Goal: Task Accomplishment & Management: Complete application form

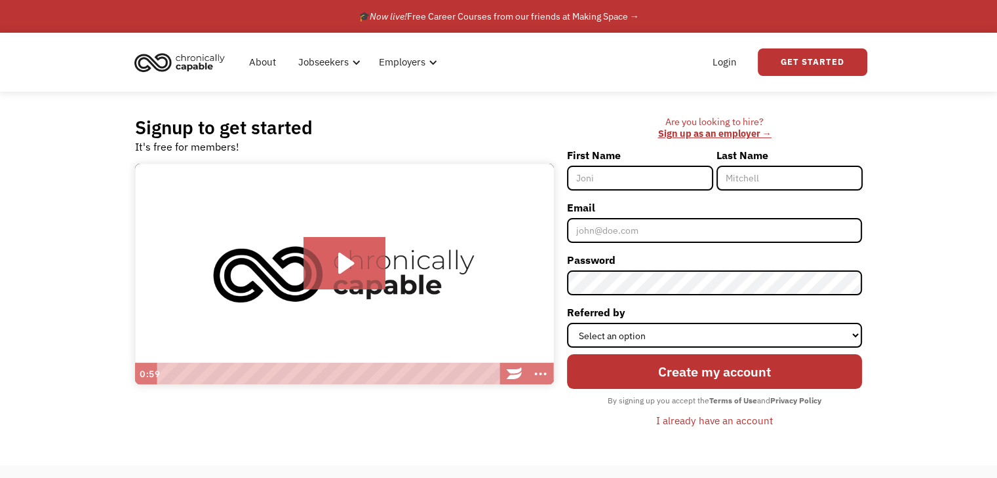
click at [659, 191] on input "First Name" at bounding box center [640, 178] width 146 height 25
type input "[PERSON_NAME]"
click at [814, 191] on input "Last Name" at bounding box center [789, 178] width 146 height 25
type input "[PERSON_NAME]"
drag, startPoint x: 776, startPoint y: 198, endPoint x: 695, endPoint y: 197, distance: 81.2
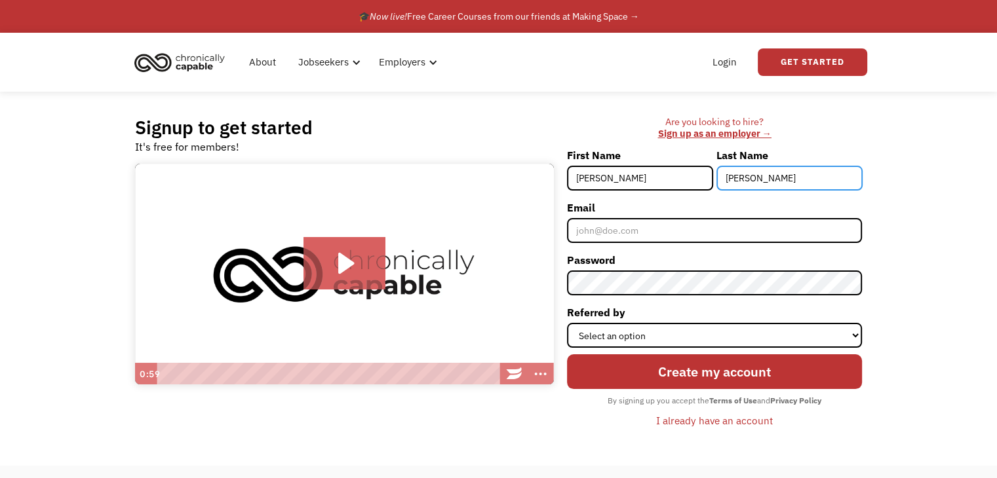
click at [695, 197] on div "First Name [PERSON_NAME] Last Name [PERSON_NAME]" at bounding box center [715, 171] width 296 height 52
type input "[PERSON_NAME]"
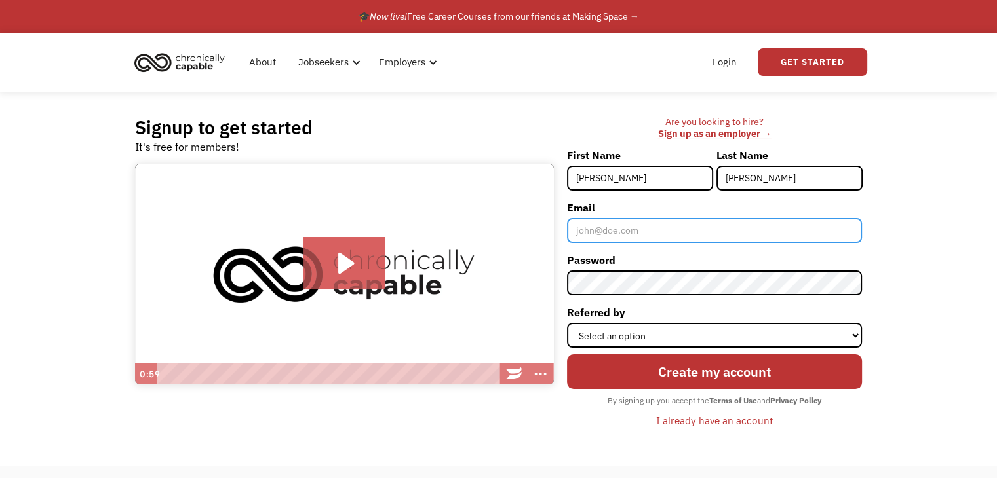
click at [692, 243] on input "Email" at bounding box center [715, 230] width 296 height 25
type input "[PERSON_NAME][EMAIL_ADDRESS][DOMAIN_NAME]"
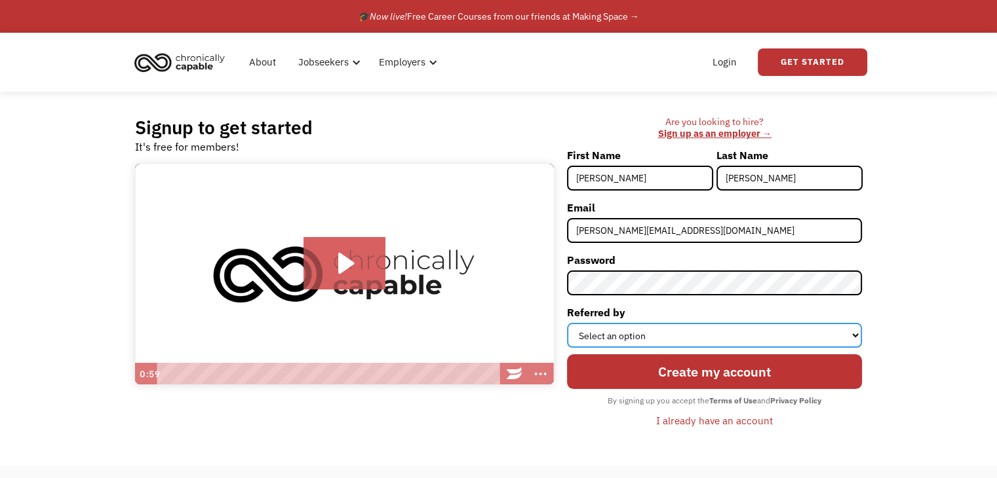
click at [848, 348] on select "Select an option Instagram Facebook Twitter Search Engine News Article Word of …" at bounding box center [715, 335] width 296 height 25
select select "Other"
click at [567, 348] on select "Select an option Instagram Facebook Twitter Search Engine News Article Word of …" at bounding box center [715, 335] width 296 height 25
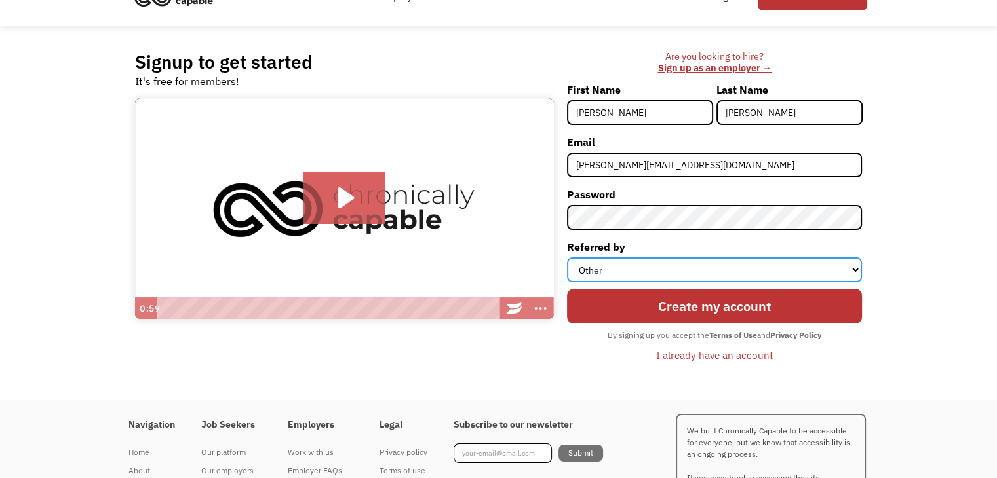
scroll to position [131, 0]
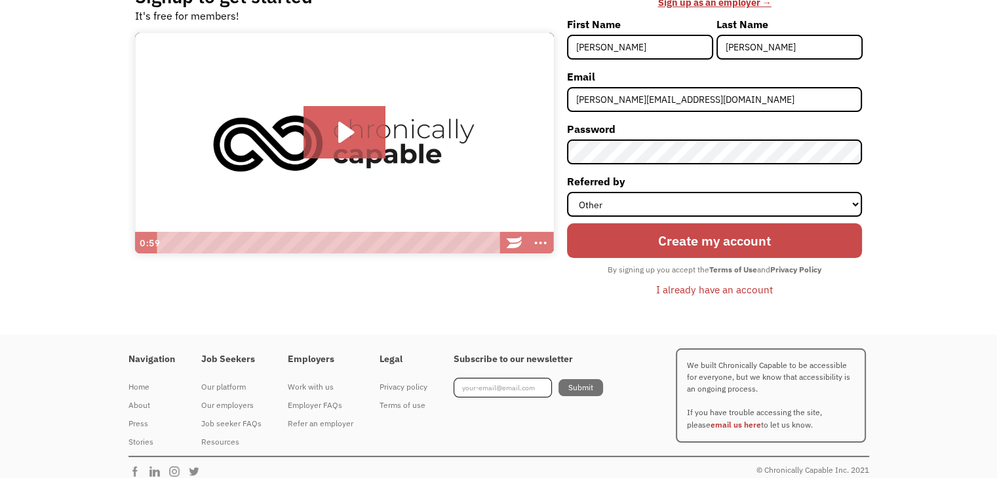
click at [741, 258] on input "Create my account" at bounding box center [715, 240] width 296 height 35
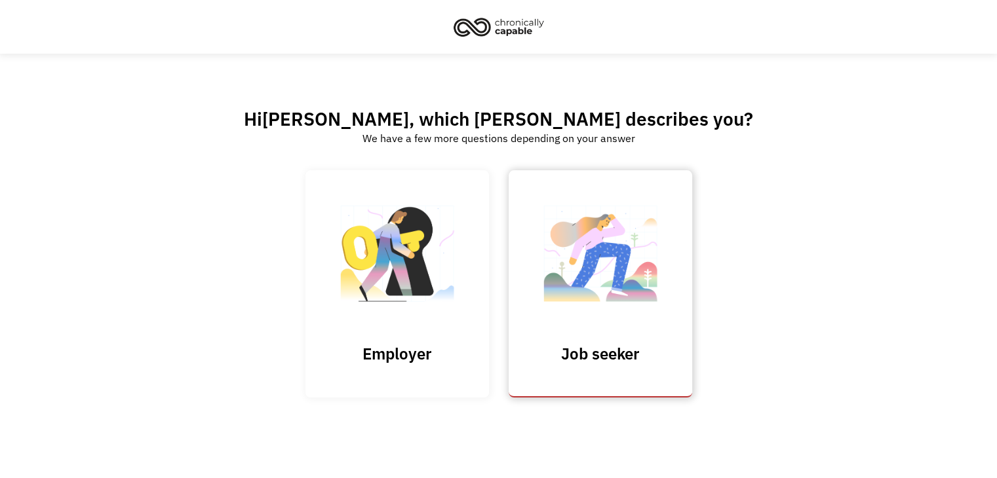
click at [652, 240] on img at bounding box center [600, 261] width 131 height 128
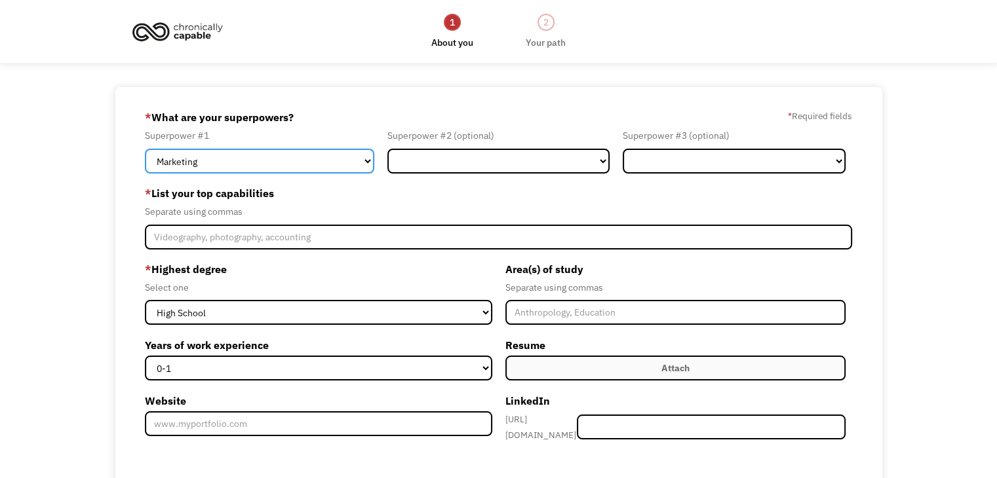
click at [360, 174] on select "Marketing Human Resources Finance Technology Operations Sales Industrial & Manu…" at bounding box center [259, 161] width 229 height 25
select select "Technology"
click at [145, 168] on select "Marketing Human Resources Finance Technology Operations Sales Industrial & Manu…" at bounding box center [259, 161] width 229 height 25
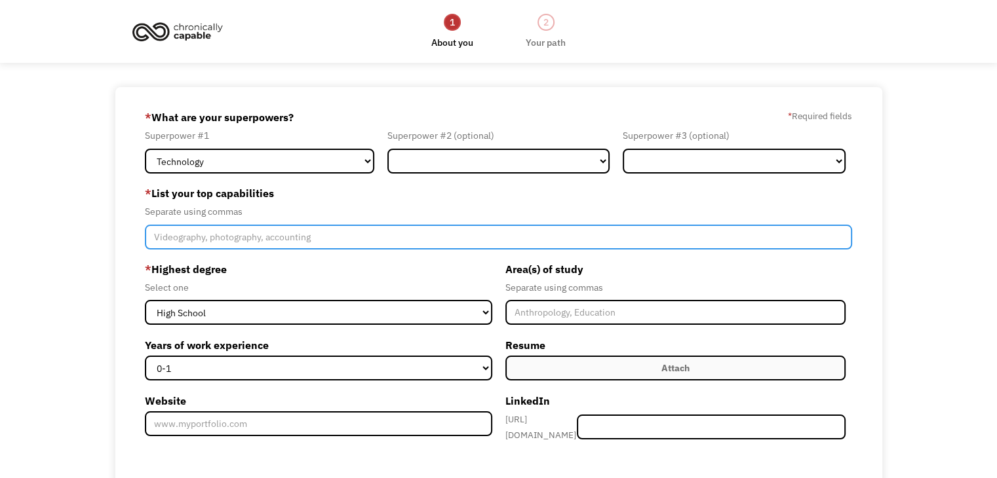
click at [257, 250] on input "Member-Create-Step1" at bounding box center [498, 237] width 707 height 25
type input "i"
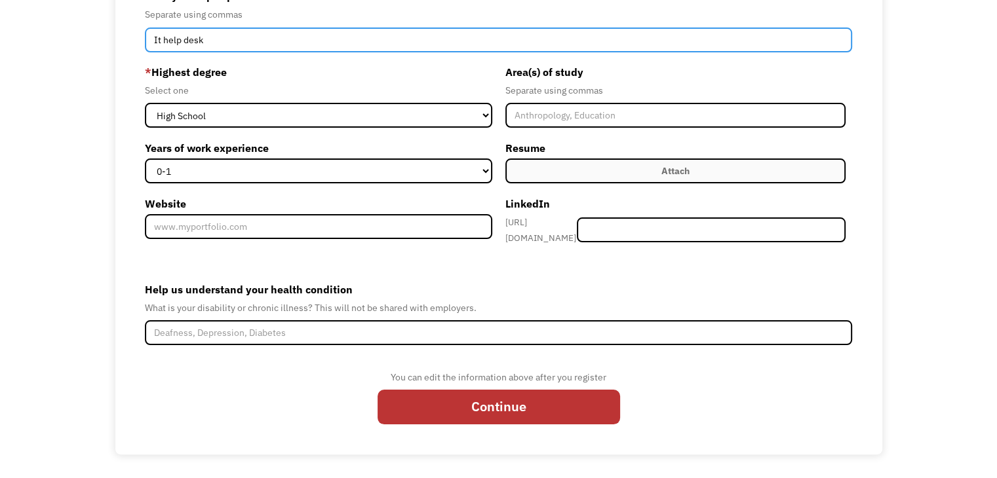
scroll to position [284, 0]
type input "It help desk"
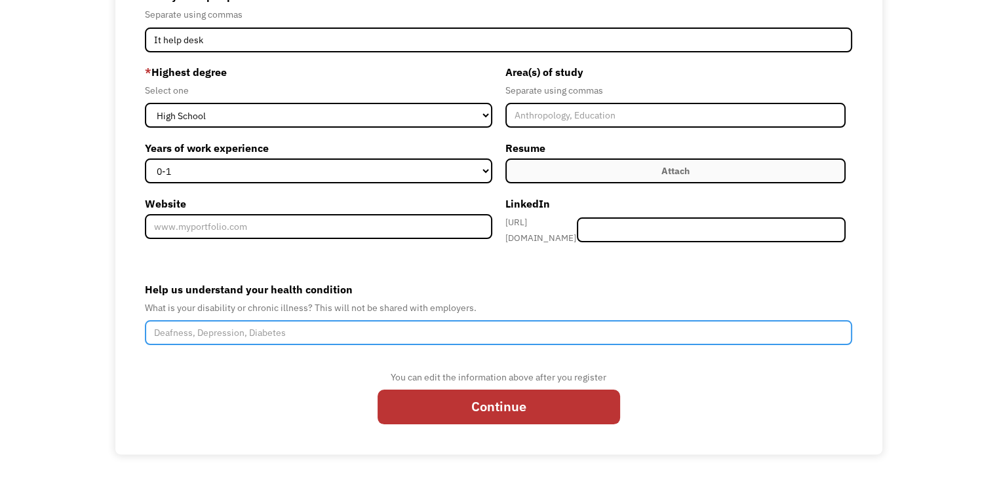
click at [238, 324] on input "Help us understand your health condition" at bounding box center [498, 332] width 707 height 25
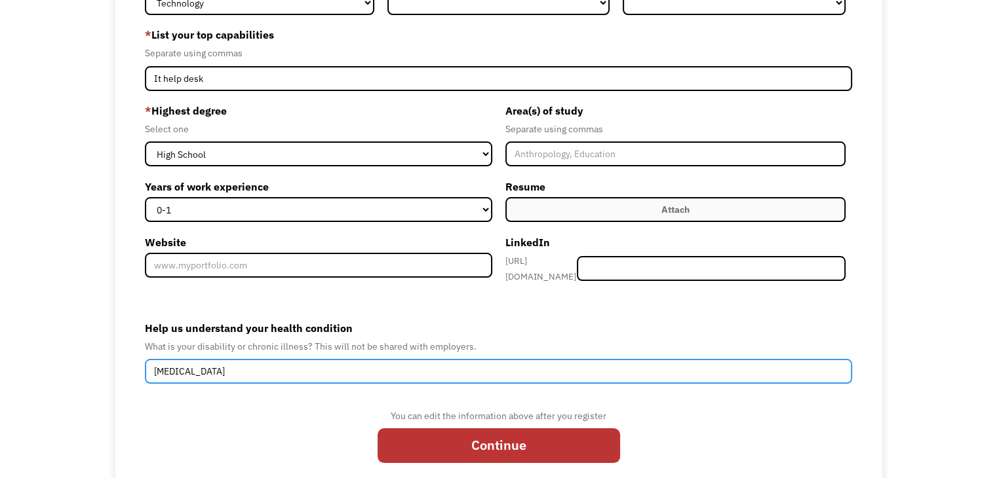
scroll to position [153, 0]
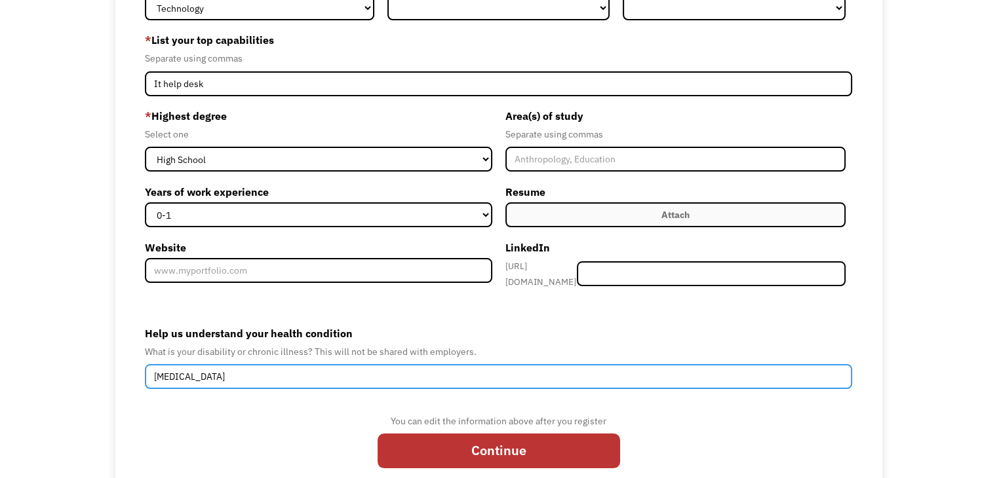
type input "[MEDICAL_DATA]"
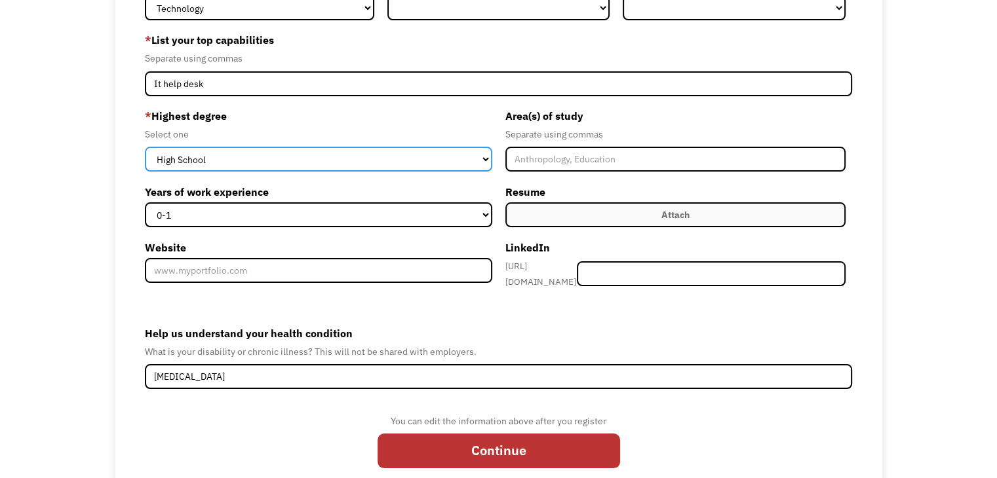
click at [485, 172] on select "High School Associates Bachelors Master's PhD" at bounding box center [318, 159] width 347 height 25
click at [145, 172] on select "High School Associates Bachelors Master's PhD" at bounding box center [318, 159] width 347 height 25
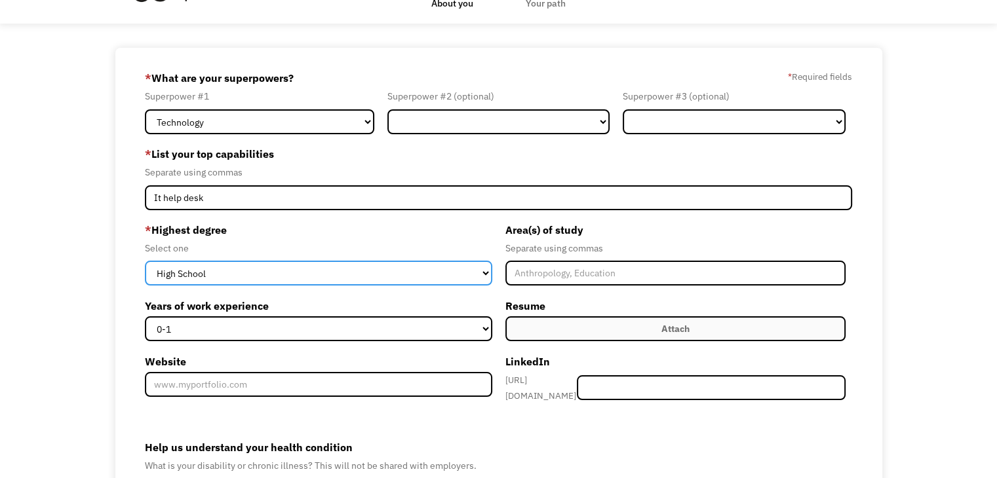
scroll to position [0, 0]
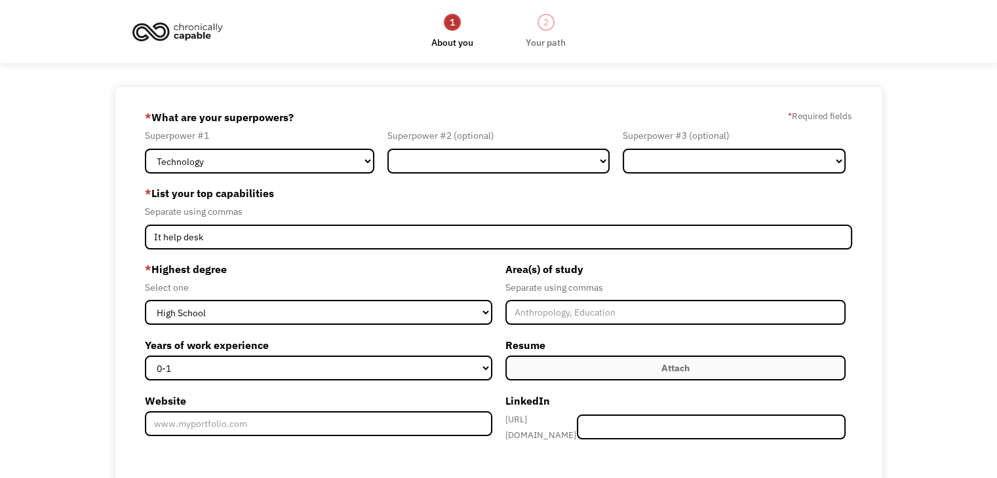
click at [39, 105] on div "68cc892e78fe1b37abd170b2 [PERSON_NAME][EMAIL_ADDRESS][DOMAIN_NAME] [PERSON_NAME…" at bounding box center [498, 369] width 997 height 565
